Goal: Task Accomplishment & Management: Complete application form

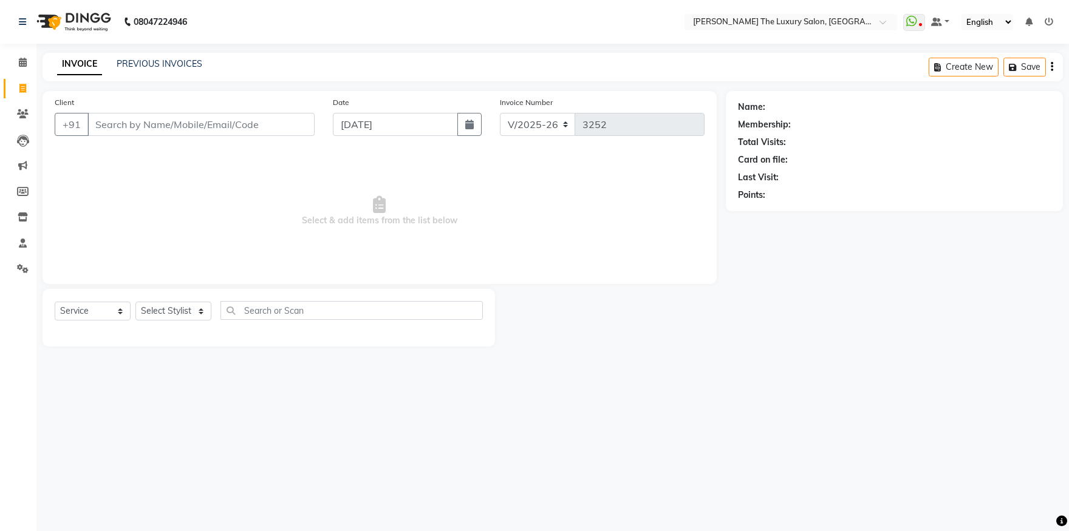
select select "7179"
select select "service"
click at [151, 118] on input "Client" at bounding box center [200, 124] width 227 height 23
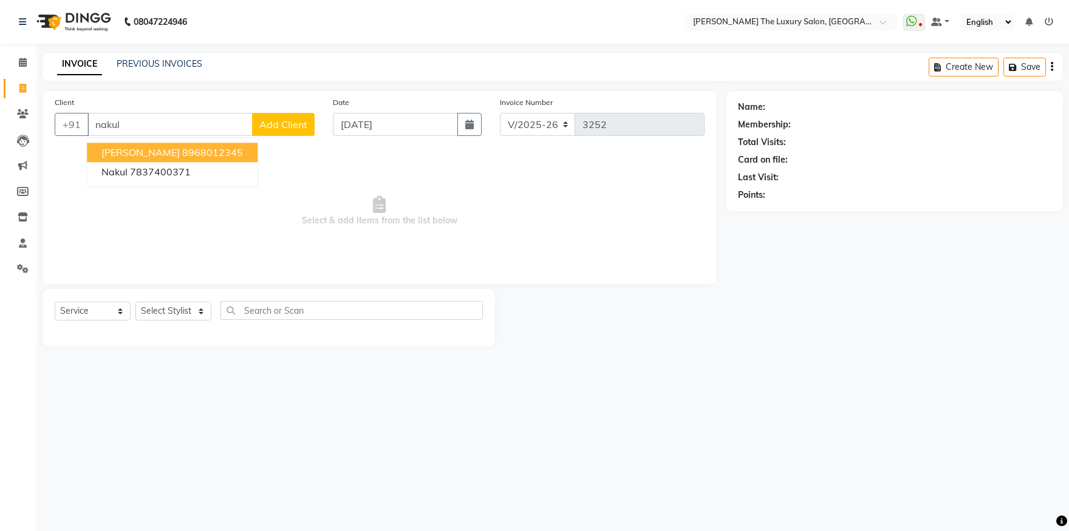
drag, startPoint x: 157, startPoint y: 160, endPoint x: 158, endPoint y: 171, distance: 10.3
click at [157, 162] on button "NAKUL SHARMA 8968012345" at bounding box center [172, 152] width 171 height 19
type input "8968012345"
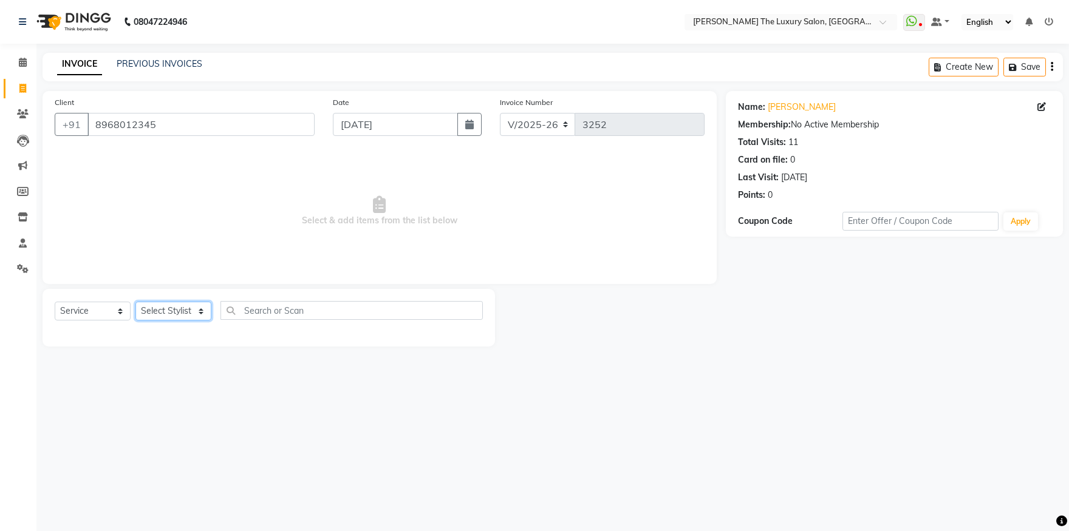
click at [135, 302] on select "Select Stylist amrit arsh ayush Daman Gori Harpreet jasmine matrix Jaswant sing…" at bounding box center [173, 311] width 76 height 19
select select "86782"
click option "arsh" at bounding box center [0, 0] width 0 height 0
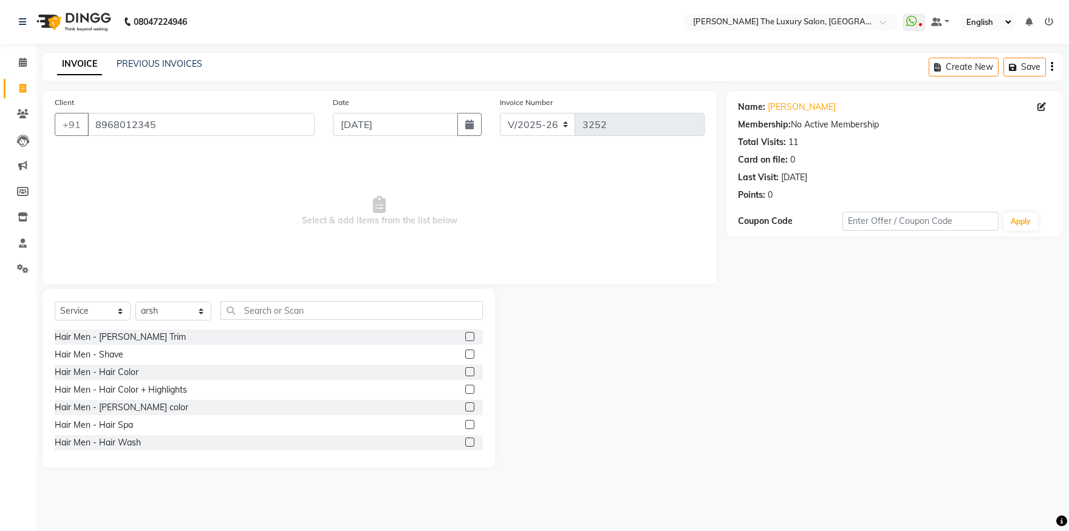
click at [465, 339] on label at bounding box center [469, 336] width 9 height 9
click at [465, 339] on input "checkbox" at bounding box center [469, 337] width 8 height 8
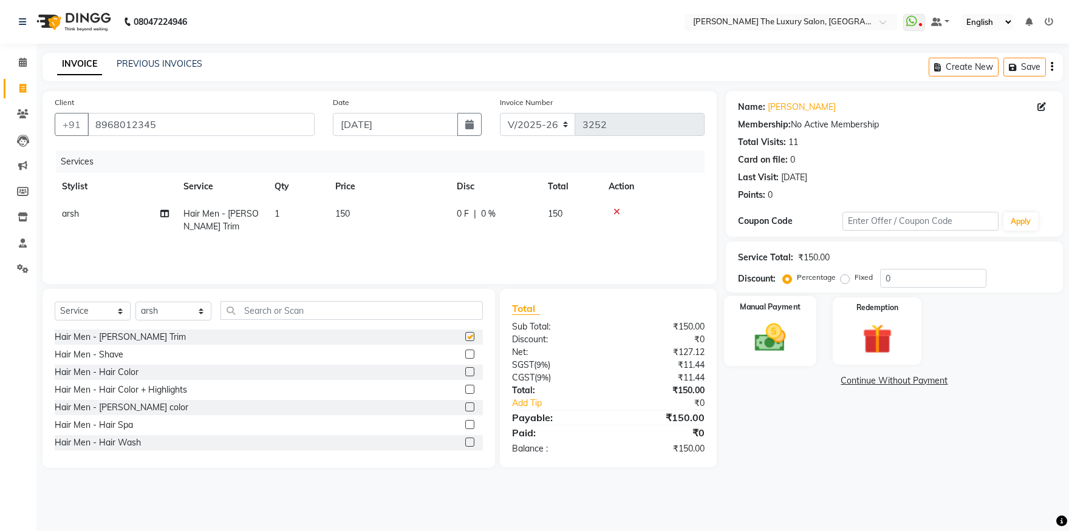
checkbox input "false"
click at [796, 317] on div "Manual Payment" at bounding box center [770, 331] width 92 height 70
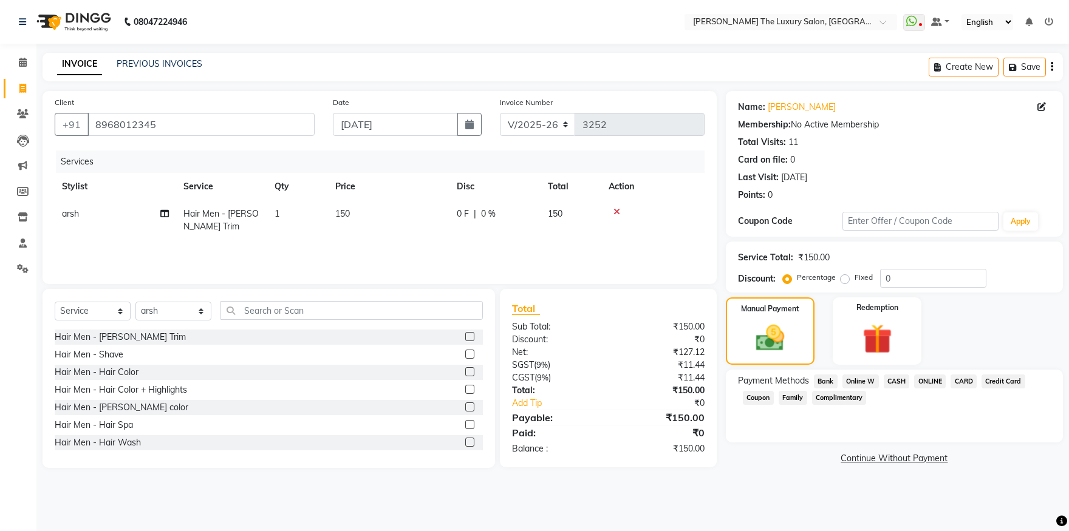
click at [932, 381] on span "ONLINE" at bounding box center [930, 382] width 32 height 14
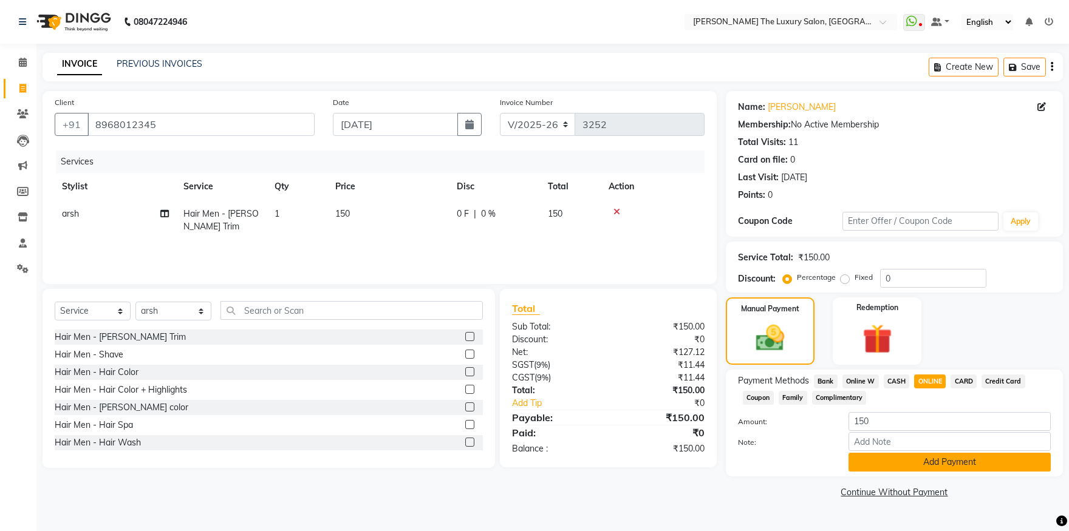
click at [931, 462] on button "Add Payment" at bounding box center [949, 462] width 202 height 19
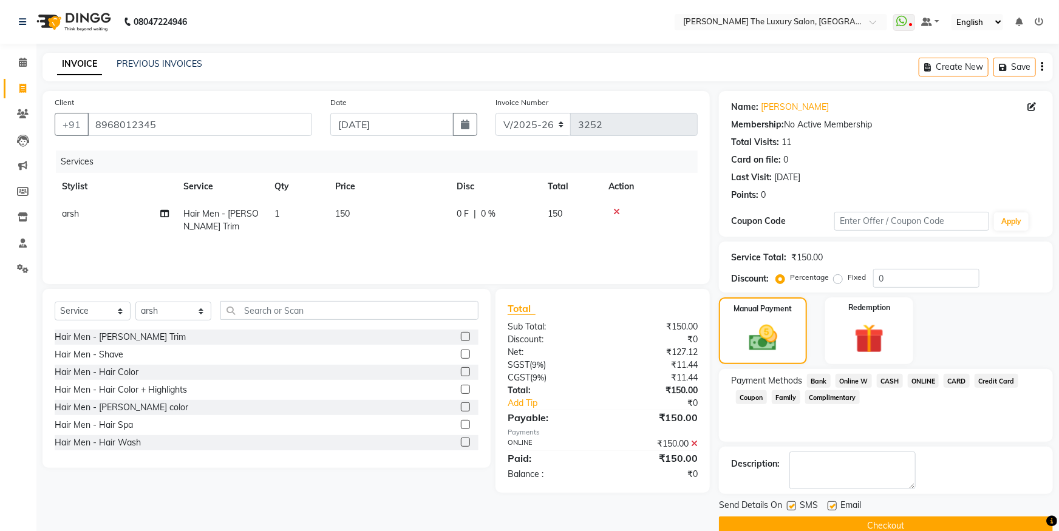
scroll to position [22, 0]
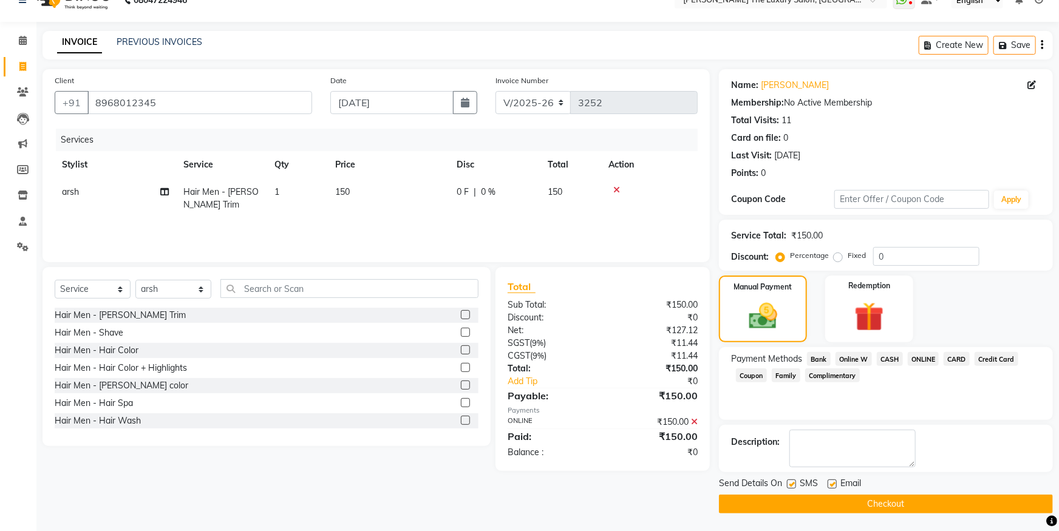
click at [797, 479] on div "SMS" at bounding box center [807, 484] width 41 height 15
click at [793, 485] on label at bounding box center [791, 484] width 9 height 9
click at [793, 485] on input "checkbox" at bounding box center [791, 485] width 8 height 8
checkbox input "false"
click at [832, 484] on label at bounding box center [832, 484] width 9 height 9
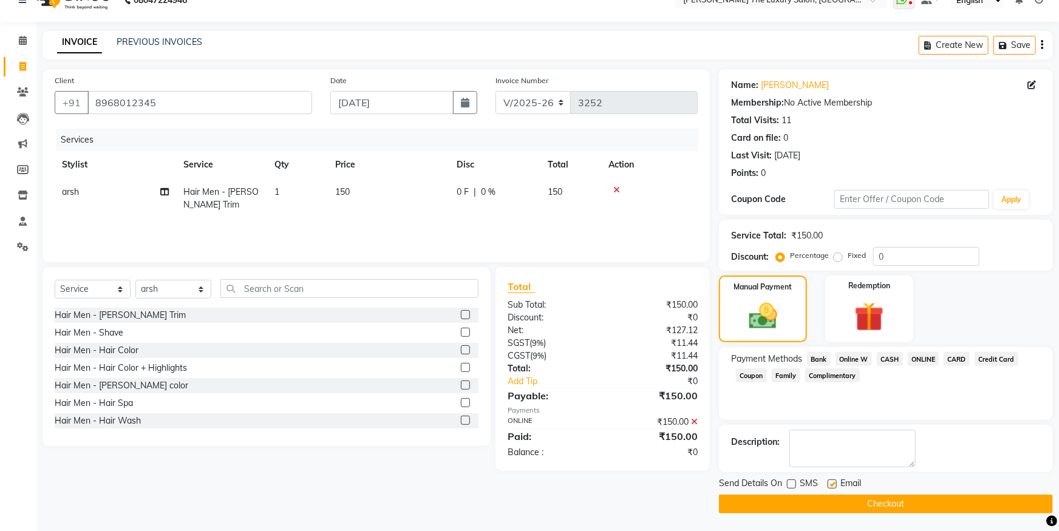
click at [832, 484] on input "checkbox" at bounding box center [832, 485] width 8 height 8
checkbox input "false"
click at [837, 500] on button "Checkout" at bounding box center [886, 504] width 334 height 19
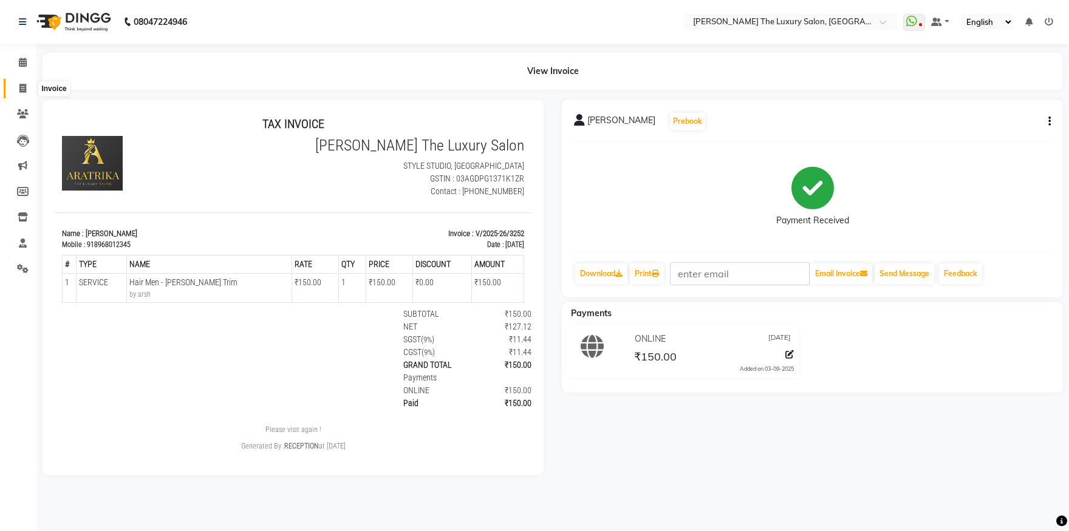
click at [14, 90] on span at bounding box center [22, 89] width 21 height 14
select select "7179"
select select "service"
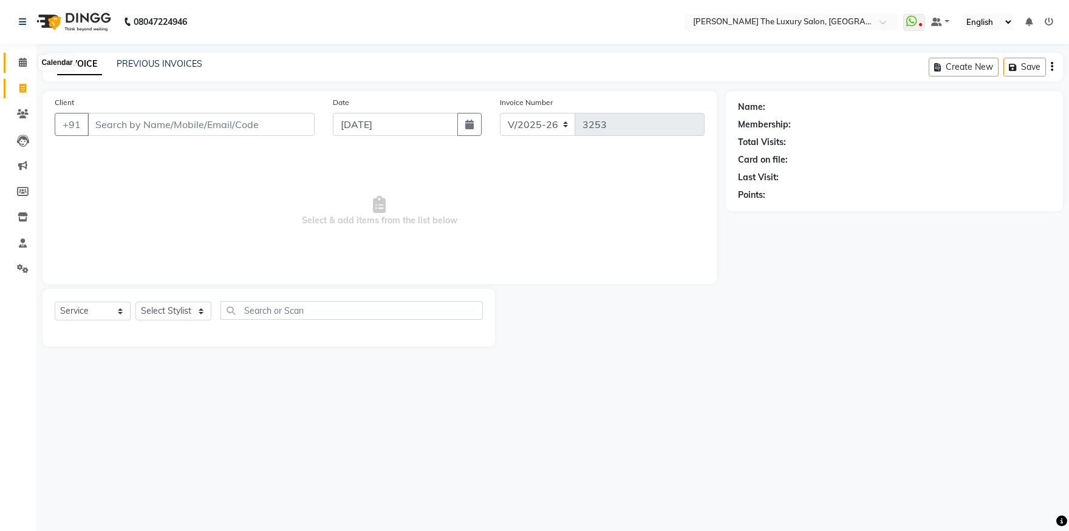
click at [21, 63] on icon at bounding box center [23, 62] width 8 height 9
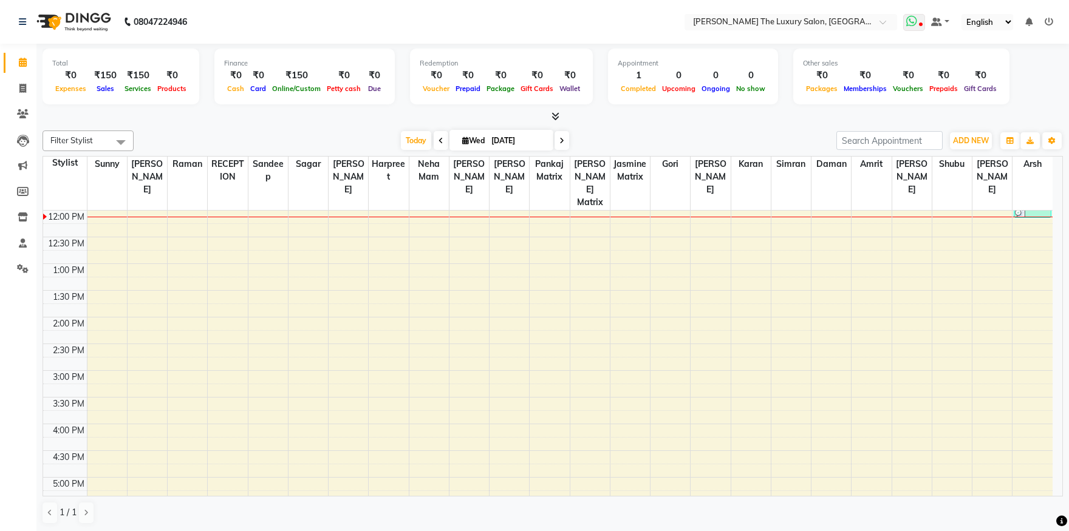
click at [917, 18] on icon at bounding box center [911, 21] width 11 height 12
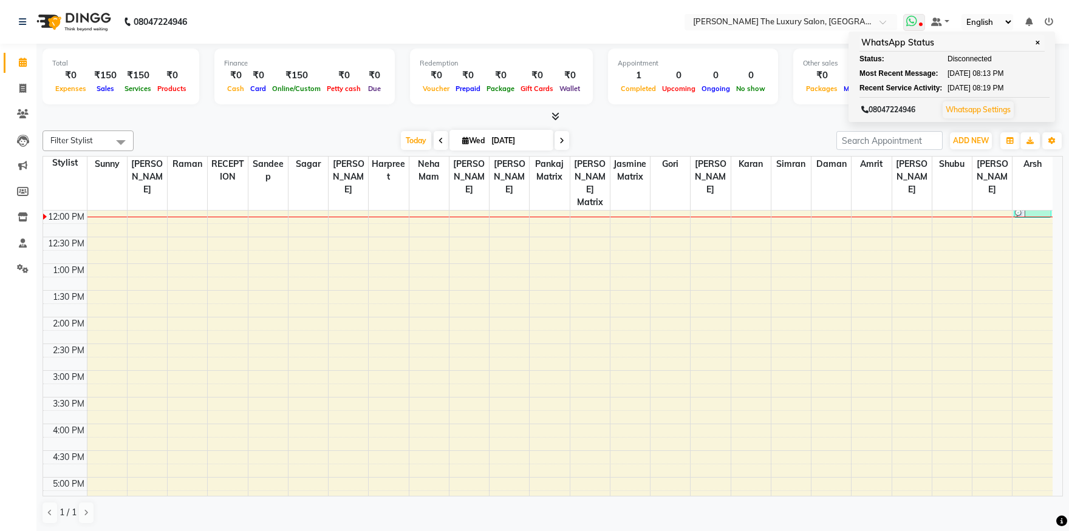
click at [990, 110] on link "Whatsapp Settings" at bounding box center [978, 109] width 65 height 9
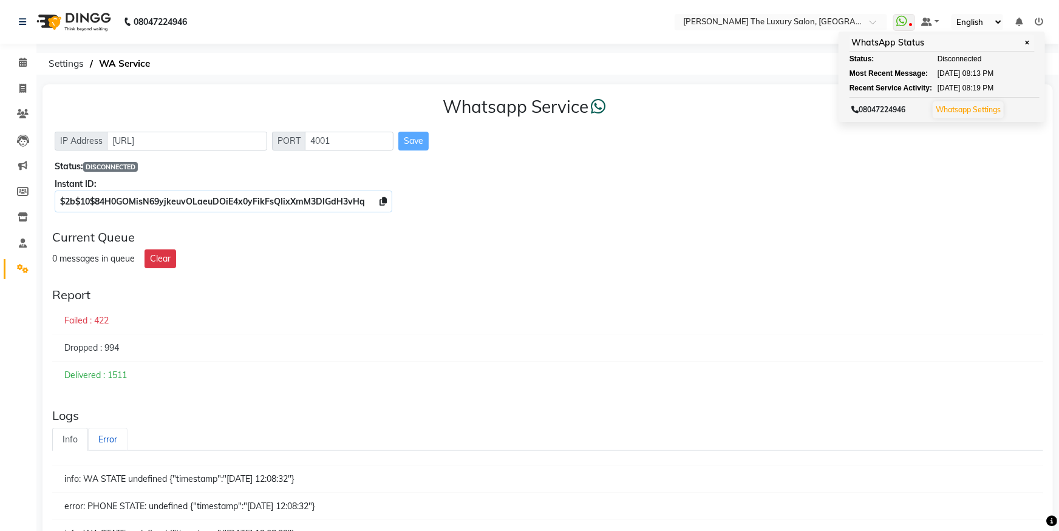
click at [101, 434] on link "Error" at bounding box center [107, 440] width 39 height 24
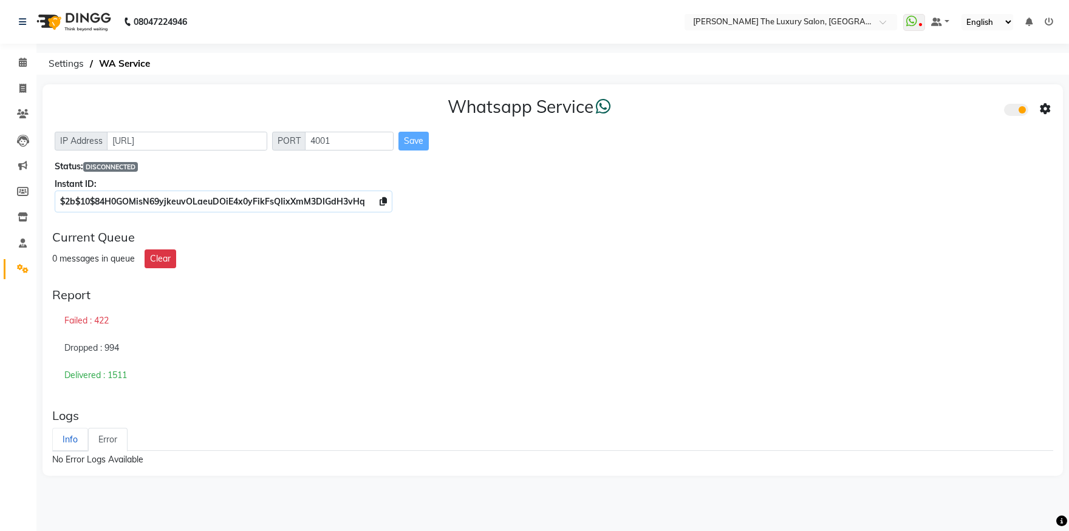
click at [70, 439] on link "Info" at bounding box center [70, 440] width 36 height 24
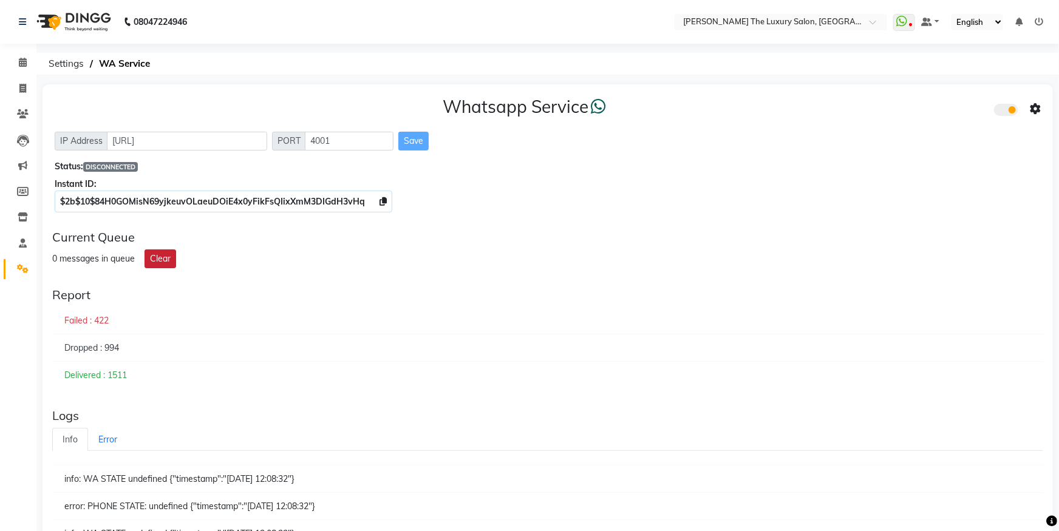
click at [163, 264] on button "Clear" at bounding box center [161, 259] width 32 height 19
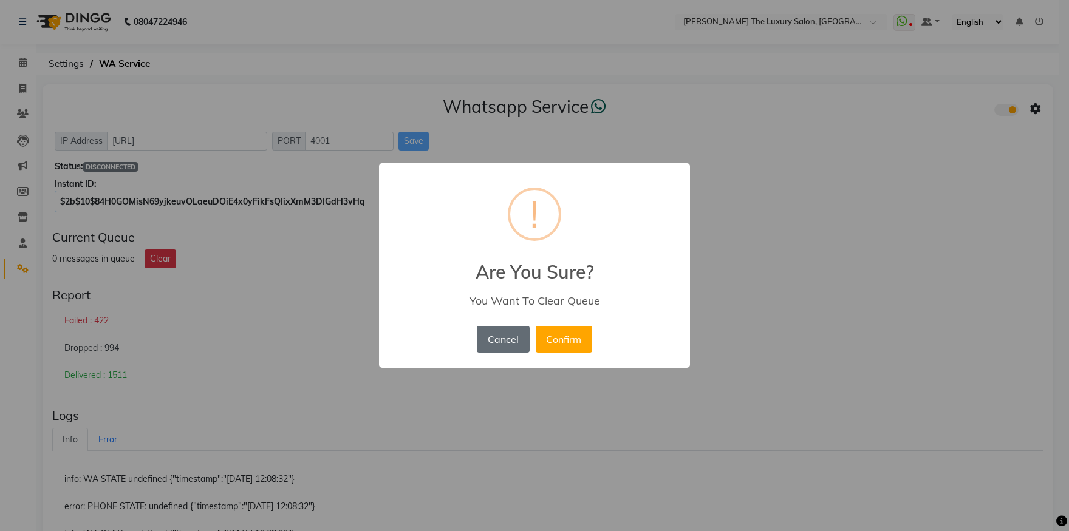
click at [510, 344] on button "Cancel" at bounding box center [503, 339] width 52 height 27
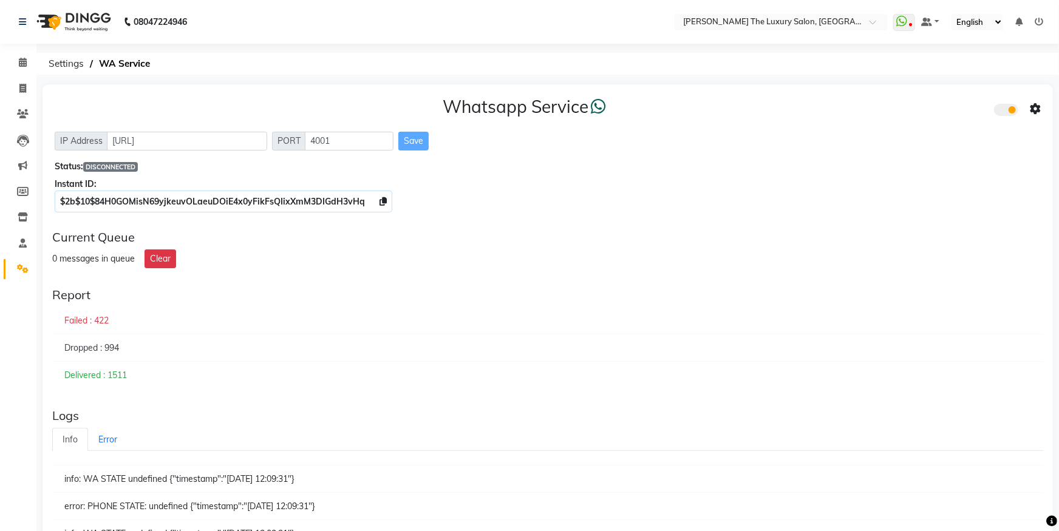
click at [1006, 112] on span at bounding box center [1006, 110] width 24 height 12
click at [1003, 112] on input "checkbox" at bounding box center [1003, 112] width 0 height 0
click at [1006, 112] on span at bounding box center [1006, 110] width 24 height 12
click at [1003, 112] on input "checkbox" at bounding box center [1003, 112] width 0 height 0
click at [1039, 104] on icon at bounding box center [1035, 109] width 11 height 11
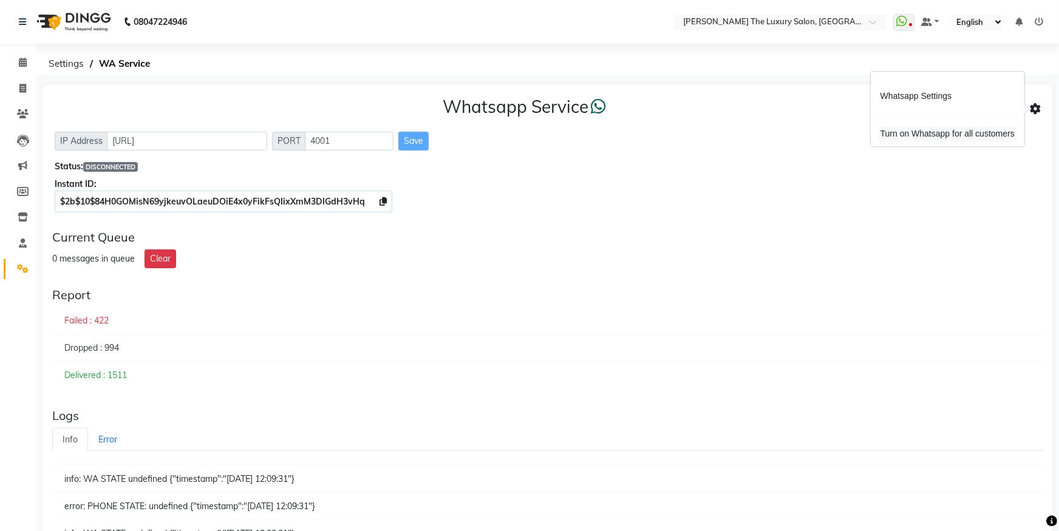
click at [972, 141] on div "Turn on Whatsapp for all customers" at bounding box center [947, 133] width 139 height 15
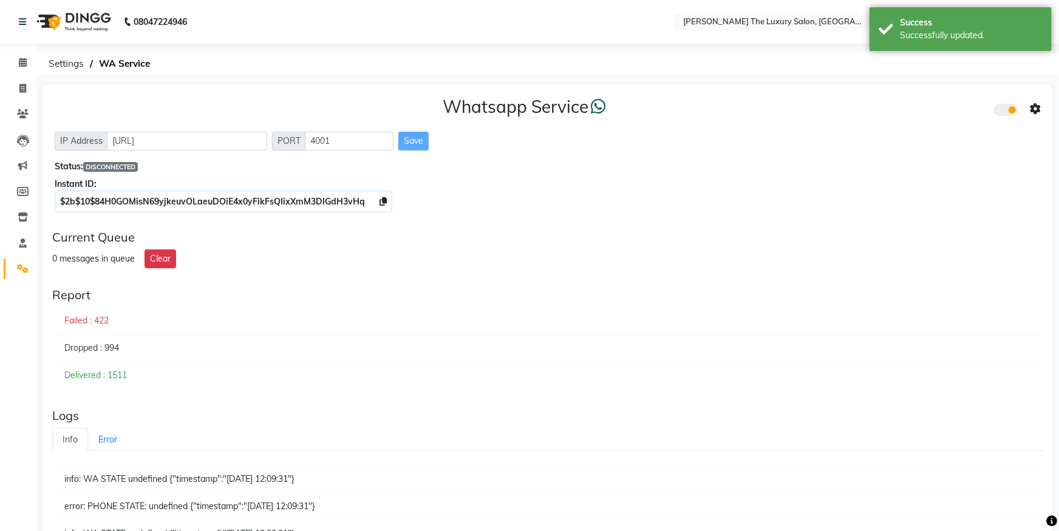
click at [1005, 110] on span at bounding box center [1006, 110] width 24 height 12
click at [1003, 112] on input "checkbox" at bounding box center [1003, 112] width 0 height 0
click at [1013, 111] on span at bounding box center [1006, 110] width 24 height 12
click at [1003, 112] on input "checkbox" at bounding box center [1003, 112] width 0 height 0
click at [1034, 111] on icon at bounding box center [1035, 109] width 11 height 11
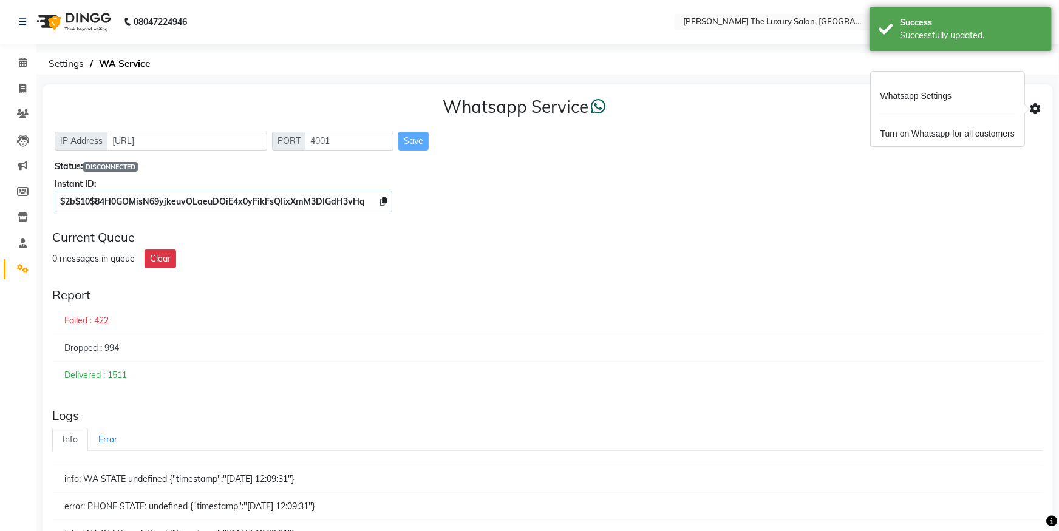
click at [963, 105] on div "Whatsapp Settings Turn on Whatsapp for all customers" at bounding box center [948, 109] width 154 height 75
click at [1040, 110] on icon at bounding box center [1035, 109] width 11 height 11
click at [913, 92] on div "Whatsapp Settings" at bounding box center [947, 96] width 139 height 15
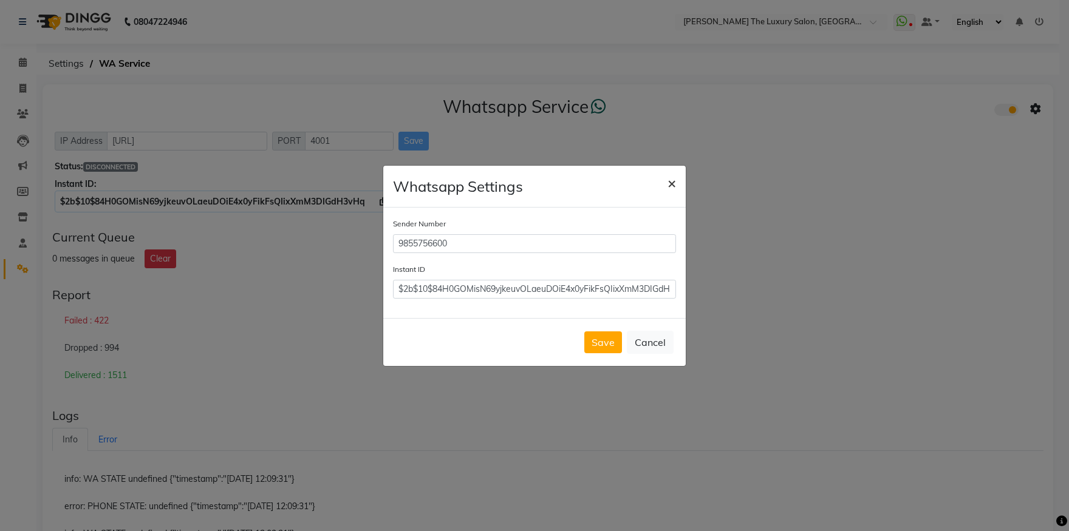
click at [671, 183] on span "×" at bounding box center [671, 183] width 9 height 18
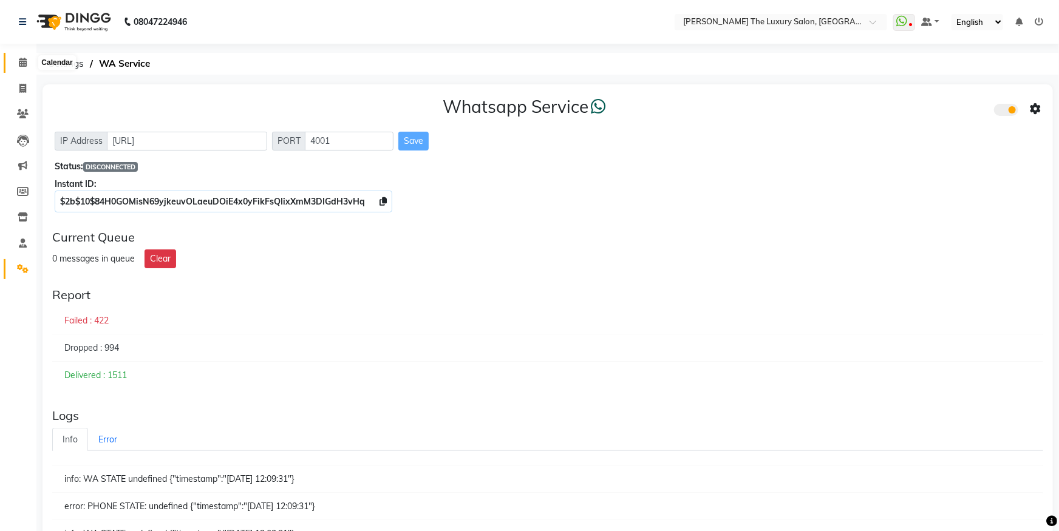
click at [19, 63] on icon at bounding box center [23, 62] width 8 height 9
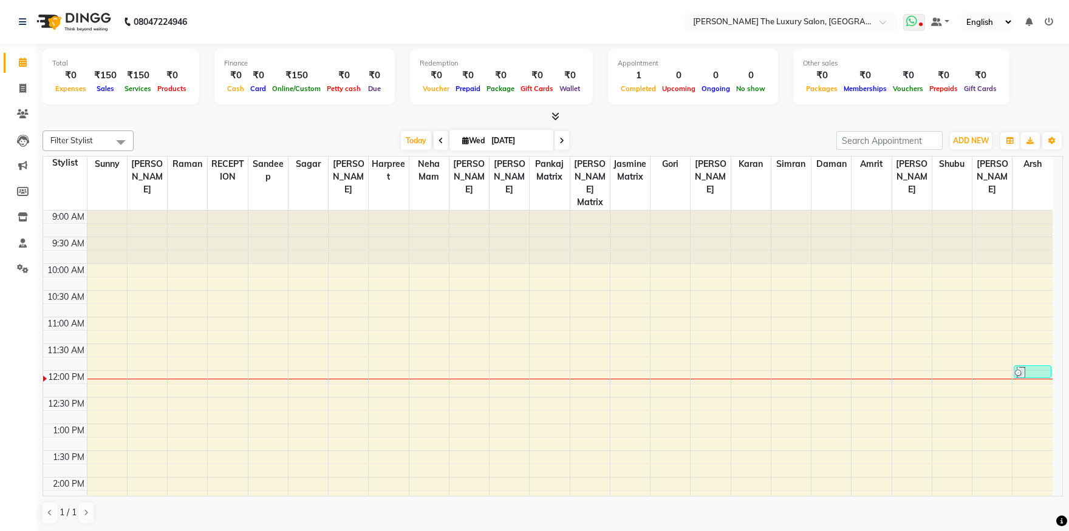
click at [921, 18] on span at bounding box center [914, 22] width 22 height 17
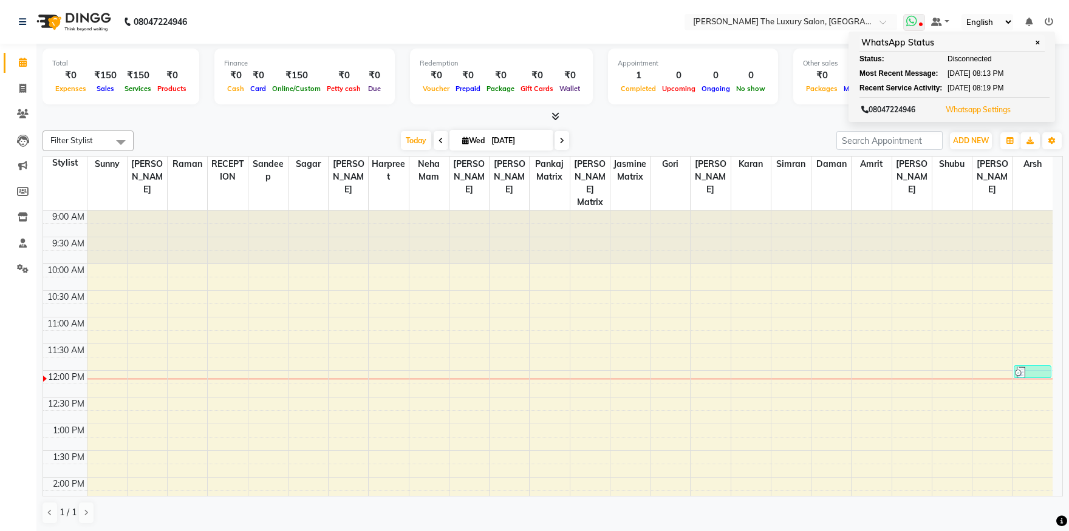
click at [983, 104] on button "Whatsapp Settings" at bounding box center [978, 109] width 71 height 17
click at [986, 112] on link "Whatsapp Settings" at bounding box center [978, 109] width 65 height 9
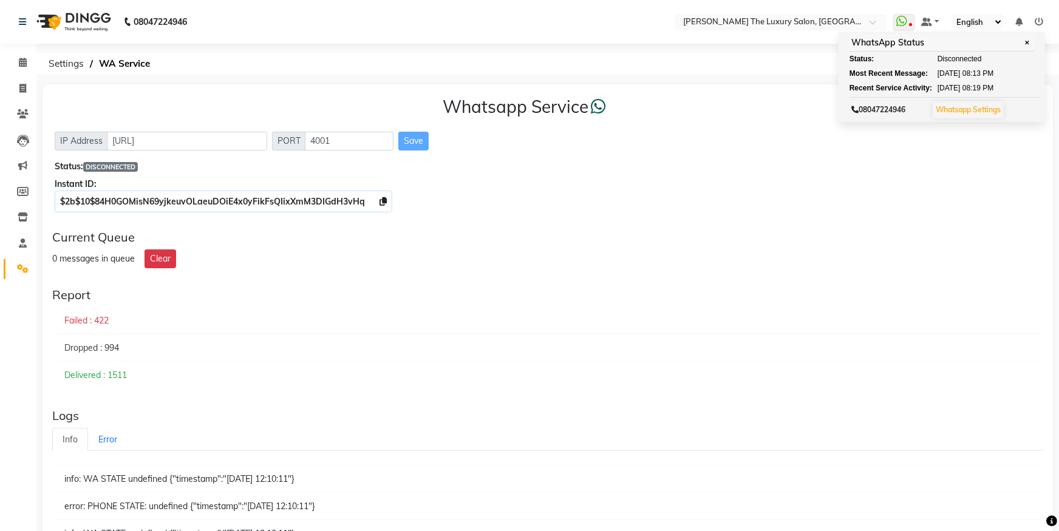
click at [872, 249] on div "Current Queue 0 messages in queue Clear" at bounding box center [547, 249] width 1001 height 48
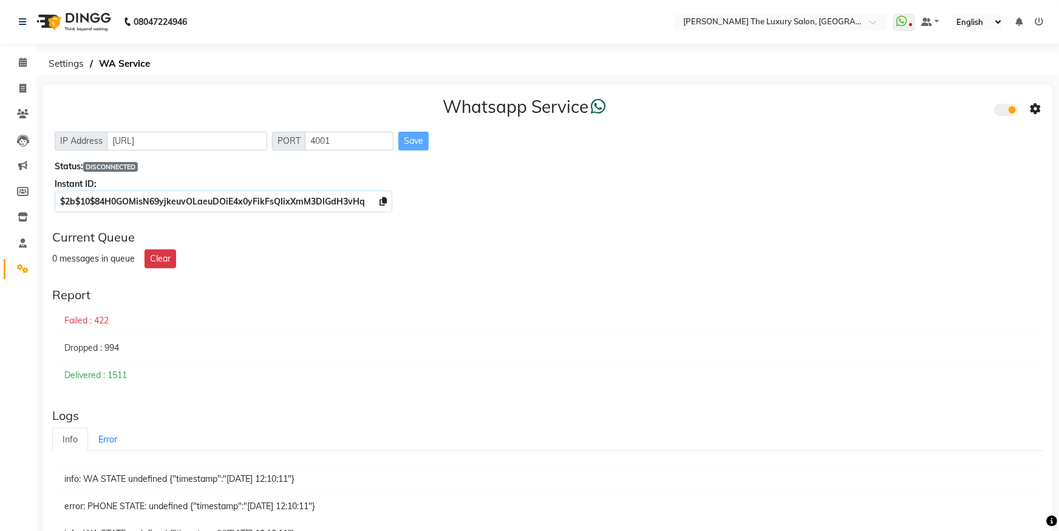
click at [1035, 110] on icon at bounding box center [1035, 109] width 11 height 11
click at [938, 128] on div "Turn on Whatsapp for all customers" at bounding box center [947, 133] width 139 height 15
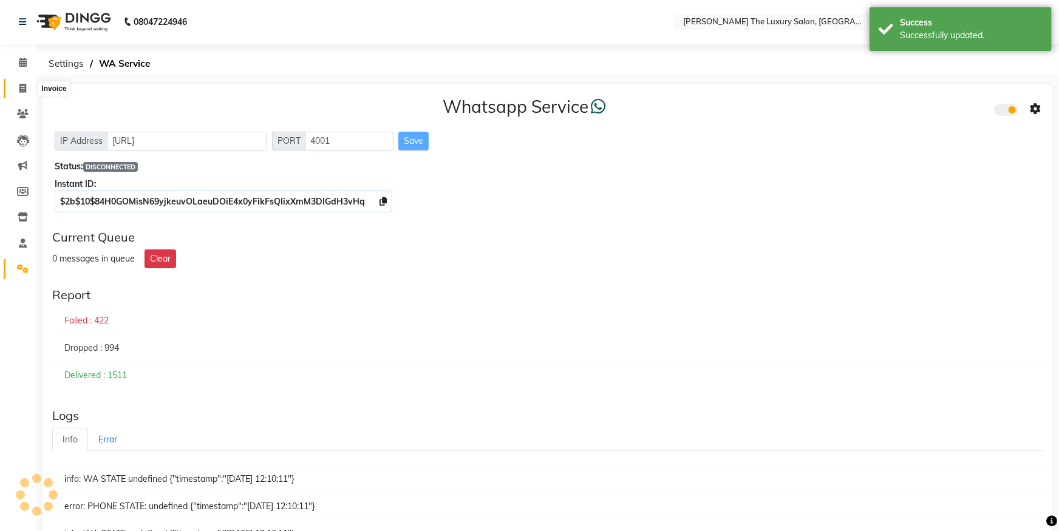
click at [19, 91] on icon at bounding box center [22, 88] width 7 height 9
select select "7179"
select select "service"
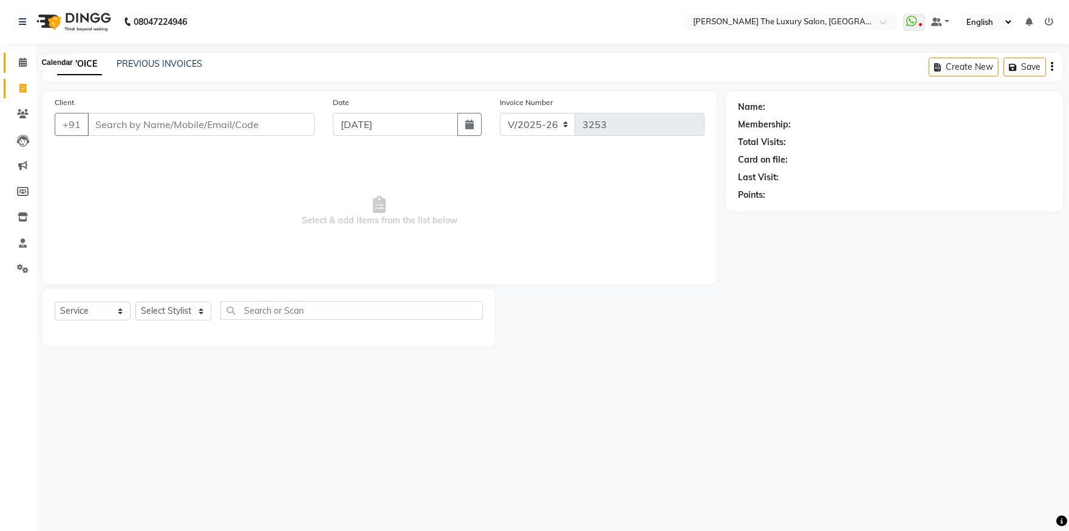
click at [24, 64] on icon at bounding box center [23, 62] width 8 height 9
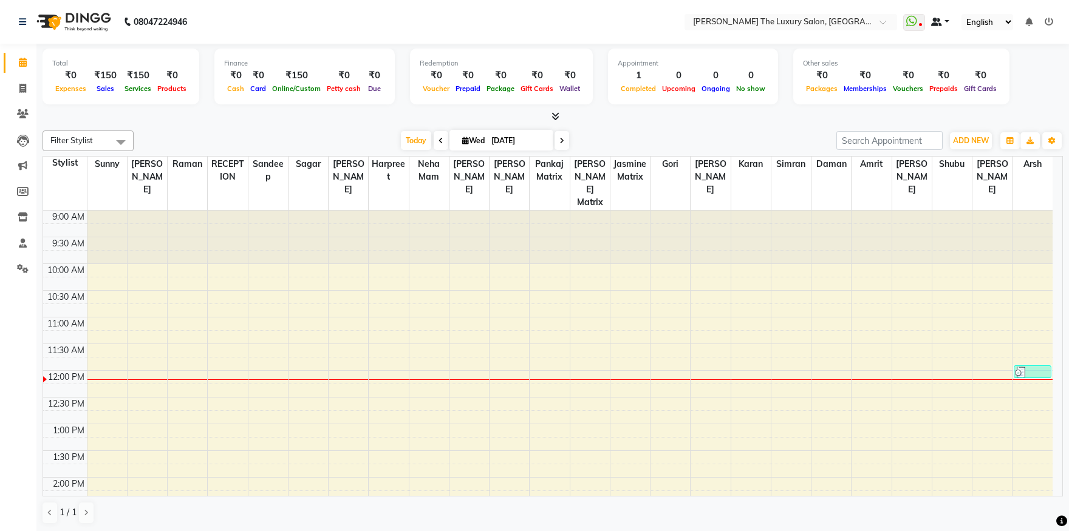
click at [949, 22] on link at bounding box center [940, 22] width 18 height 13
click at [924, 19] on span at bounding box center [914, 22] width 22 height 17
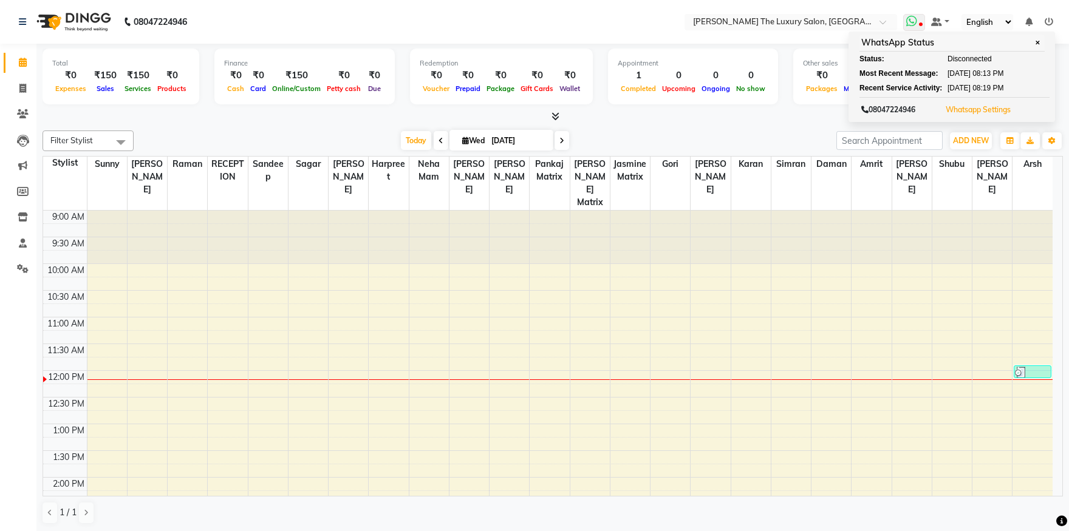
click at [1003, 105] on button "Whatsapp Settings" at bounding box center [978, 109] width 71 height 17
click at [22, 91] on icon at bounding box center [22, 88] width 7 height 9
select select "service"
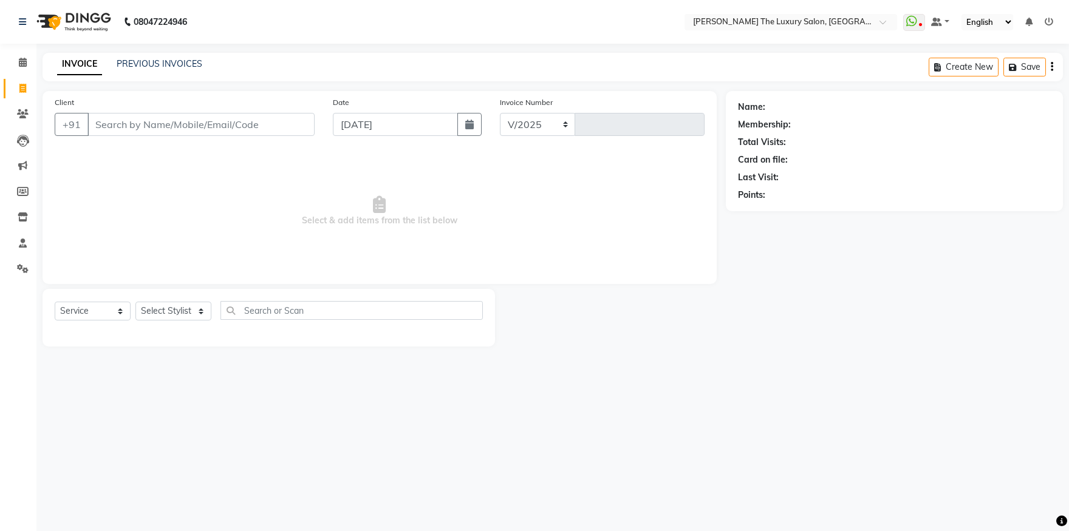
select select "7179"
type input "3253"
